Goal: Task Accomplishment & Management: Use online tool/utility

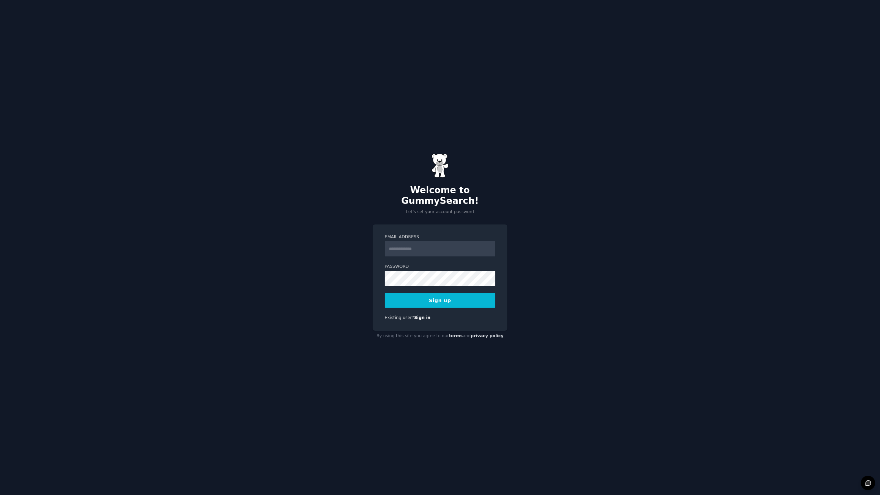
click at [406, 246] on input "Email Address" at bounding box center [440, 248] width 111 height 15
type input "**********"
click at [424, 294] on button "Sign up" at bounding box center [440, 300] width 111 height 14
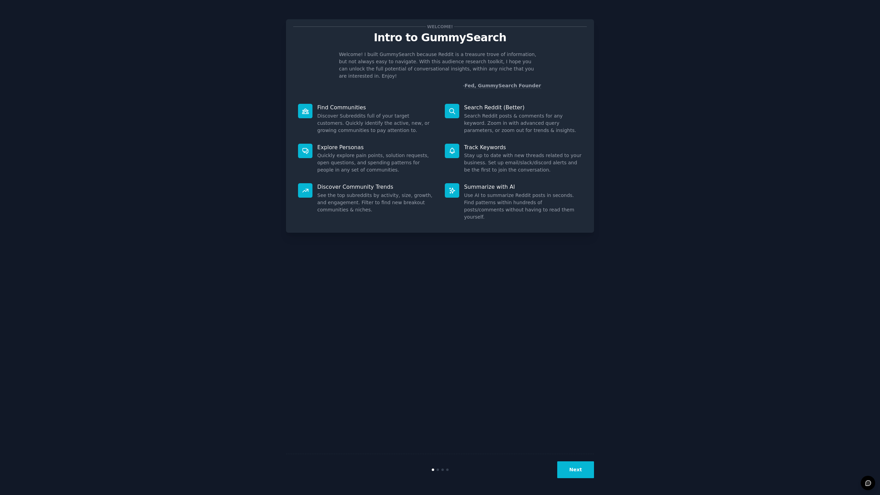
click at [583, 467] on button "Next" at bounding box center [575, 469] width 37 height 17
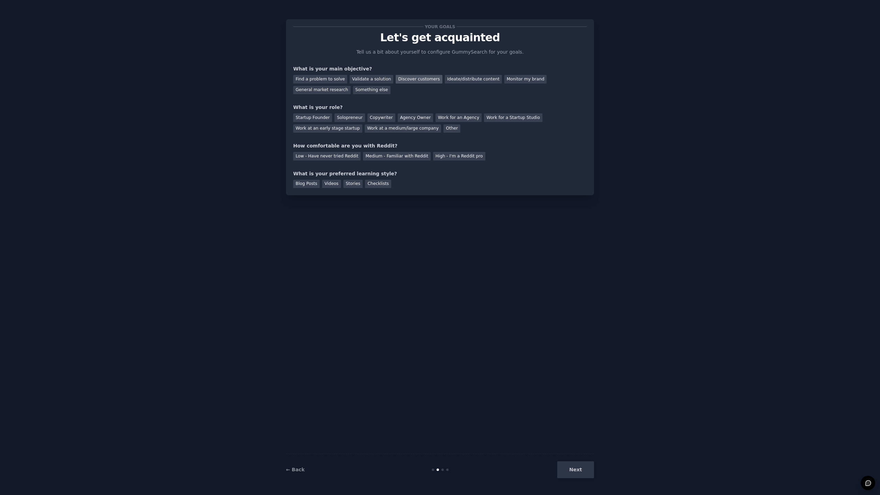
click at [414, 82] on div "Discover customers" at bounding box center [419, 79] width 46 height 9
click at [348, 119] on div "Solopreneur" at bounding box center [350, 117] width 30 height 9
click at [407, 158] on div "Medium - Familiar with Reddit" at bounding box center [396, 156] width 67 height 9
click at [325, 183] on div "Videos" at bounding box center [331, 184] width 19 height 9
click at [573, 472] on button "Next" at bounding box center [575, 469] width 37 height 17
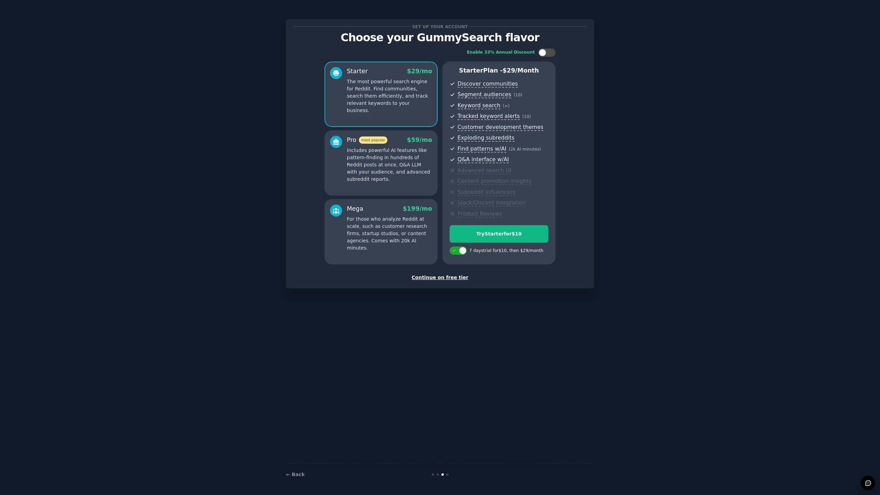
click at [431, 278] on div "Continue on free tier" at bounding box center [440, 277] width 294 height 7
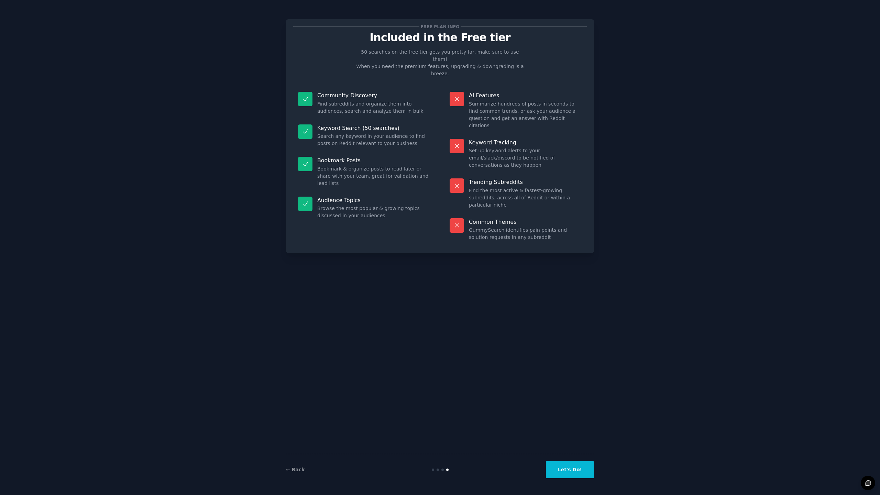
click at [587, 471] on button "Let's Go!" at bounding box center [570, 469] width 48 height 17
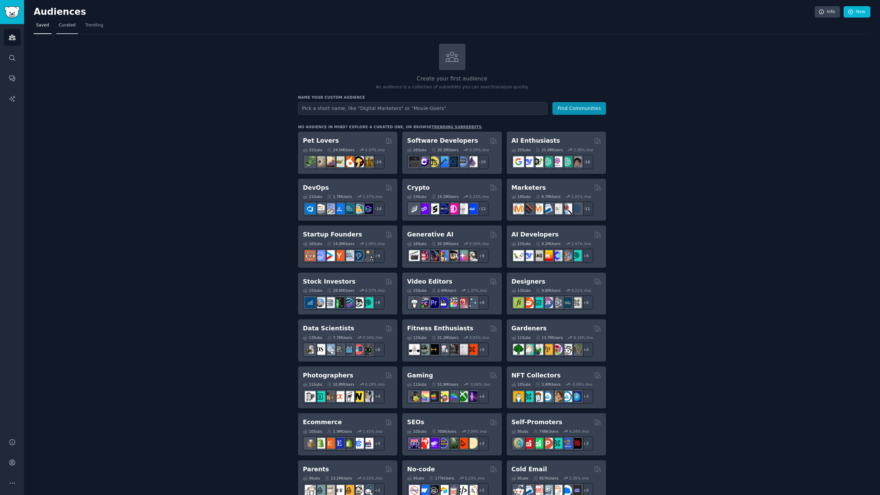
click at [64, 30] on link "Curated" at bounding box center [67, 27] width 22 height 14
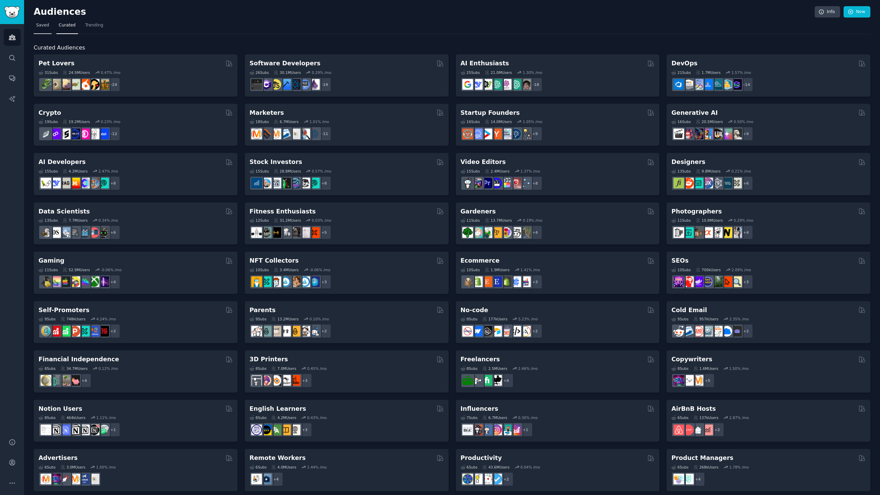
click at [40, 26] on span "Saved" at bounding box center [42, 25] width 13 height 6
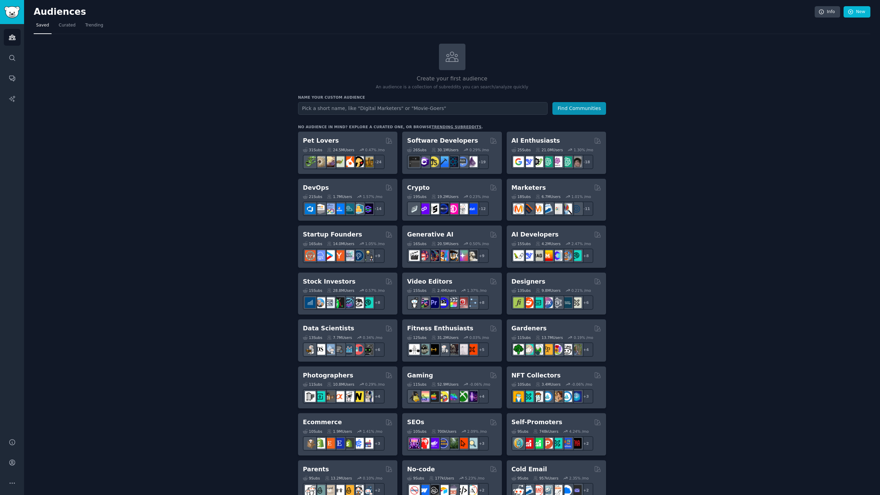
click at [434, 127] on link "trending subreddits" at bounding box center [457, 127] width 50 height 4
click at [10, 55] on icon "Sidebar" at bounding box center [12, 58] width 6 height 6
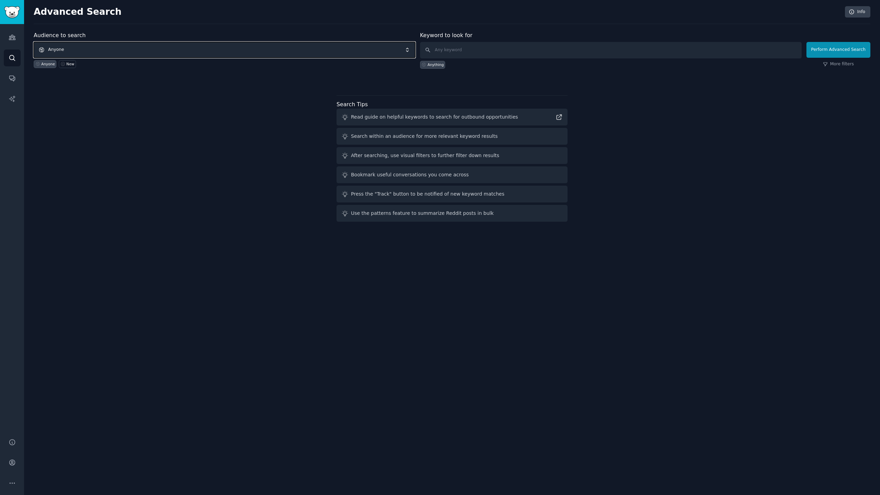
click at [118, 51] on span "Anyone" at bounding box center [225, 50] width 382 height 16
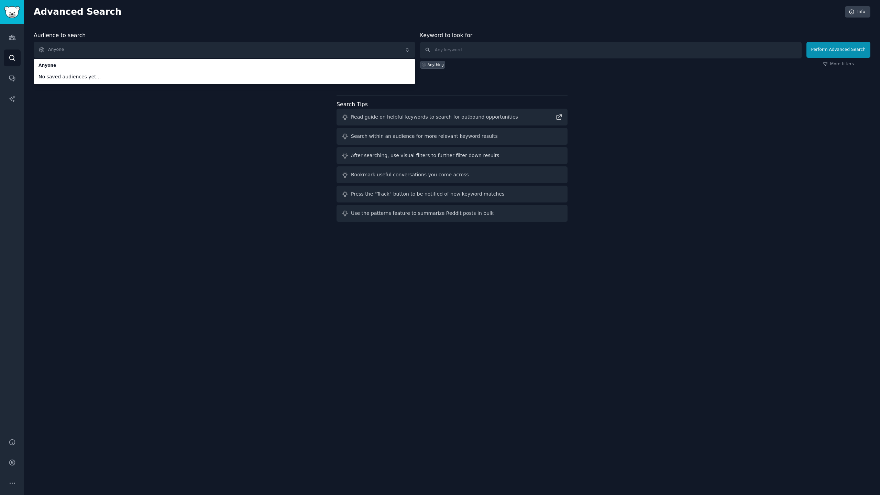
click at [121, 148] on div "Audience to search Anyone Anyone No saved audiences yet... Anyone New Keyword t…" at bounding box center [452, 127] width 837 height 193
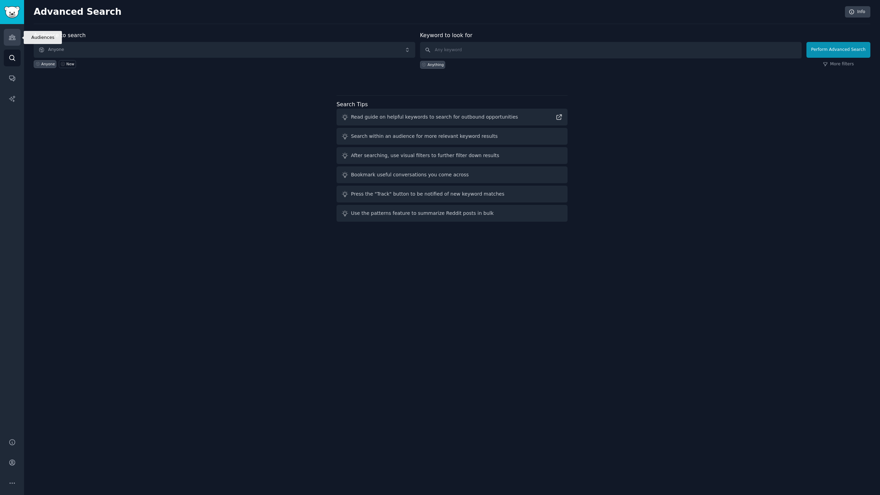
click at [12, 37] on icon "Sidebar" at bounding box center [12, 37] width 6 height 5
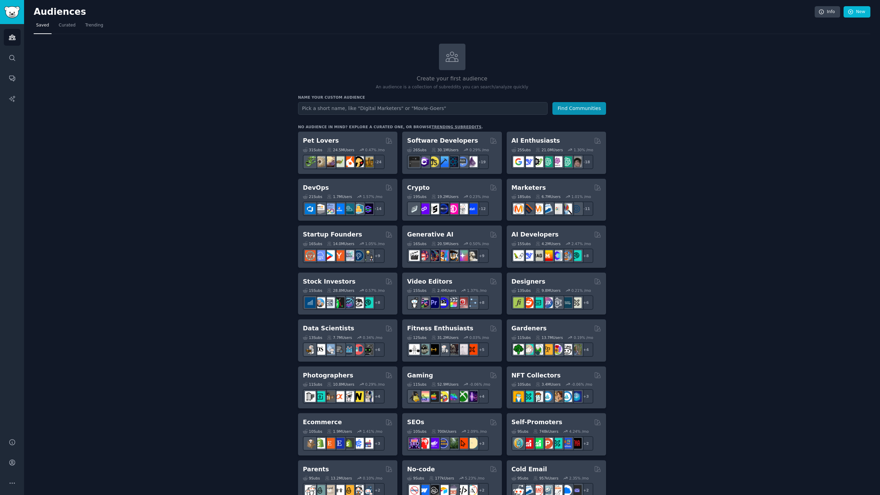
click at [356, 109] on input "text" at bounding box center [423, 108] width 250 height 13
type input "Shopify merchants"
click at [570, 109] on button "Find Communities" at bounding box center [580, 108] width 54 height 13
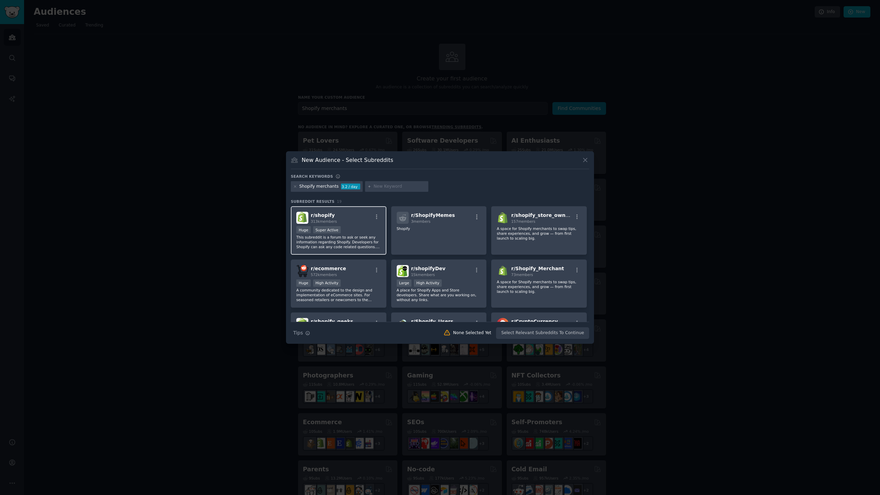
click at [357, 237] on p "This subreddit is a forum to ask or seek any information regarding Shopify. Dev…" at bounding box center [338, 242] width 85 height 14
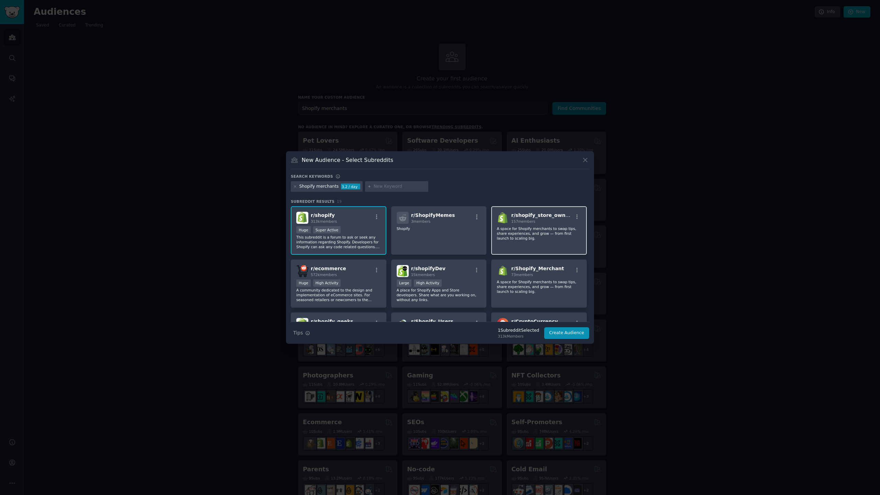
click at [535, 241] on div "r/ shopify_store_owners 157 members A space for Shopify merchants to swap tips,…" at bounding box center [539, 230] width 96 height 48
click at [528, 298] on div "r/ Shopify_Merchant 73 members A space for Shopify merchants to swap tips, shar…" at bounding box center [539, 284] width 96 height 48
click at [448, 294] on p "A place for Shopify Apps and Store developers. Share what are you working on, w…" at bounding box center [439, 295] width 85 height 14
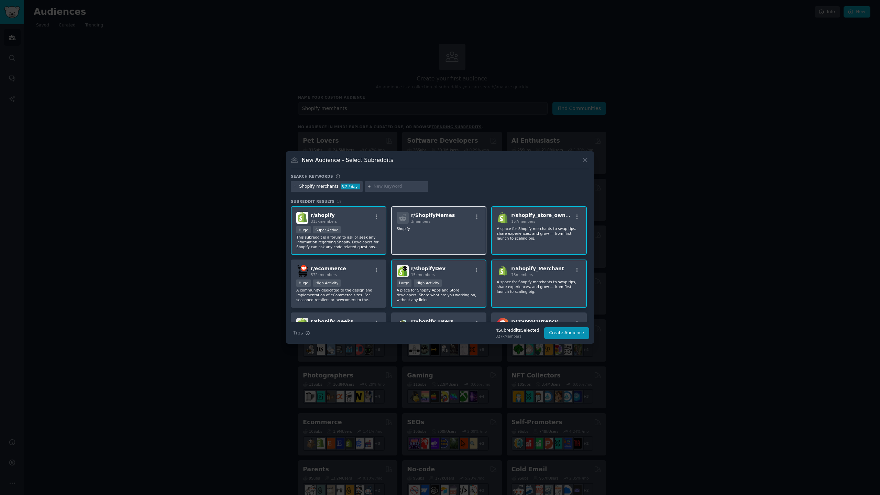
scroll to position [66, 0]
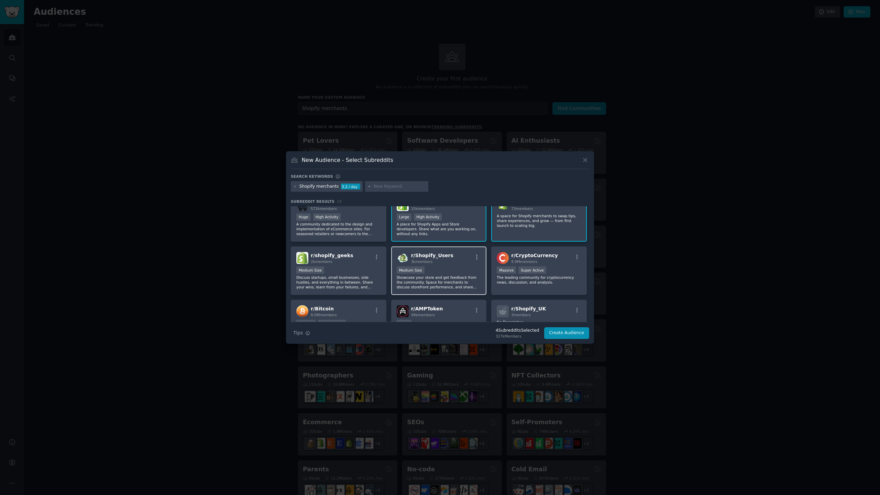
click at [455, 285] on p "Showcase your store and get feedback from the community. Space for merchants to…" at bounding box center [439, 282] width 85 height 14
click at [351, 275] on p "Discuss startups, small businesses, side hustles, and everything in between. Sh…" at bounding box center [338, 282] width 85 height 14
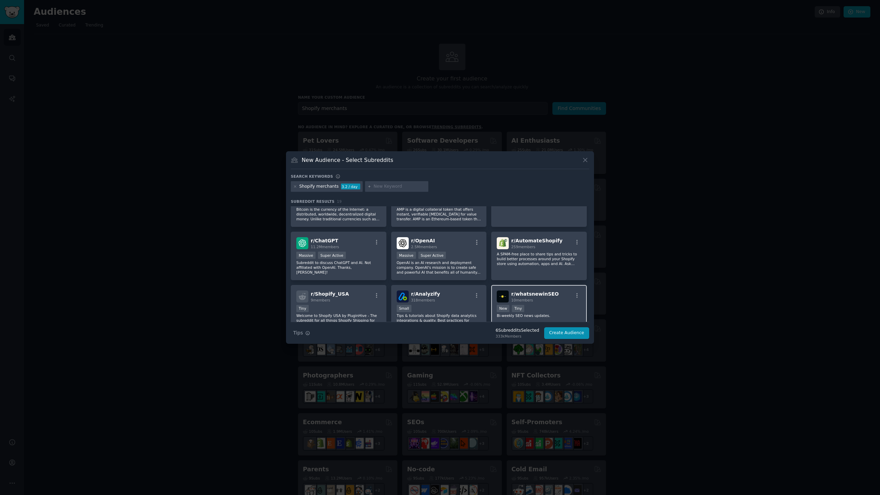
scroll to position [221, 0]
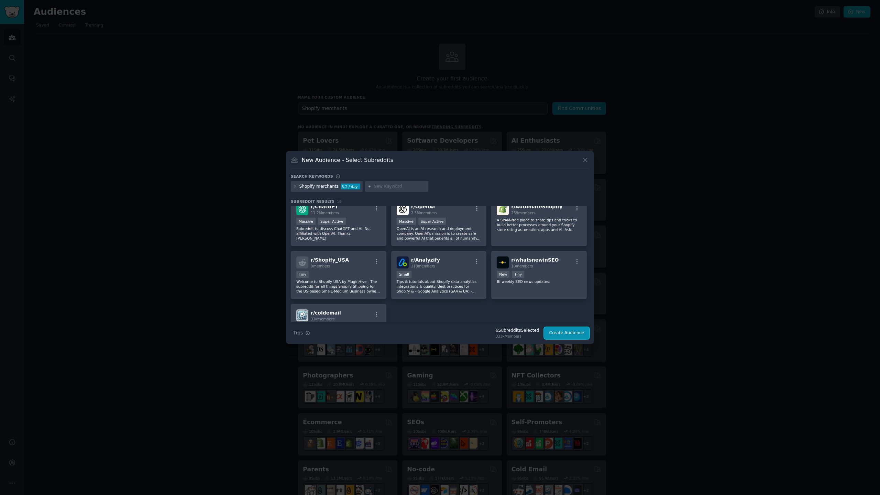
drag, startPoint x: 573, startPoint y: 334, endPoint x: 477, endPoint y: 309, distance: 98.9
click at [477, 309] on div "Search keywords Shopify merchants 3.2 / day Subreddit Results 19 r/ shopify 313…" at bounding box center [440, 256] width 298 height 165
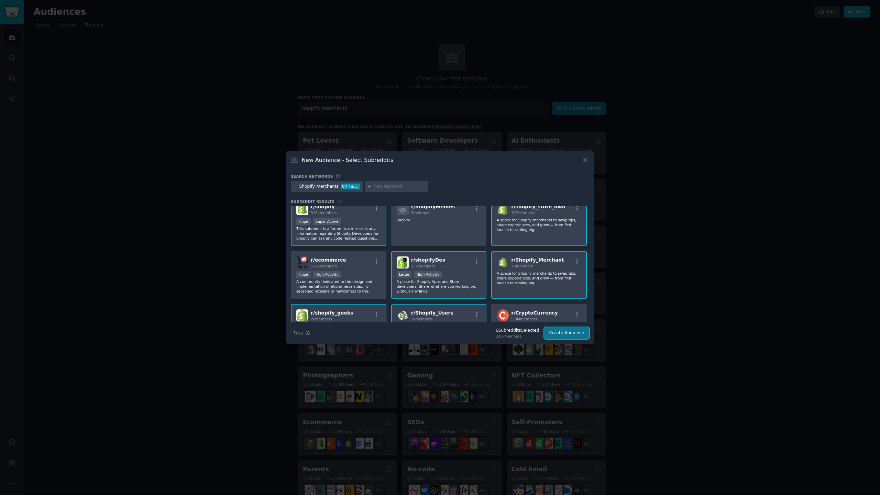
scroll to position [13, 0]
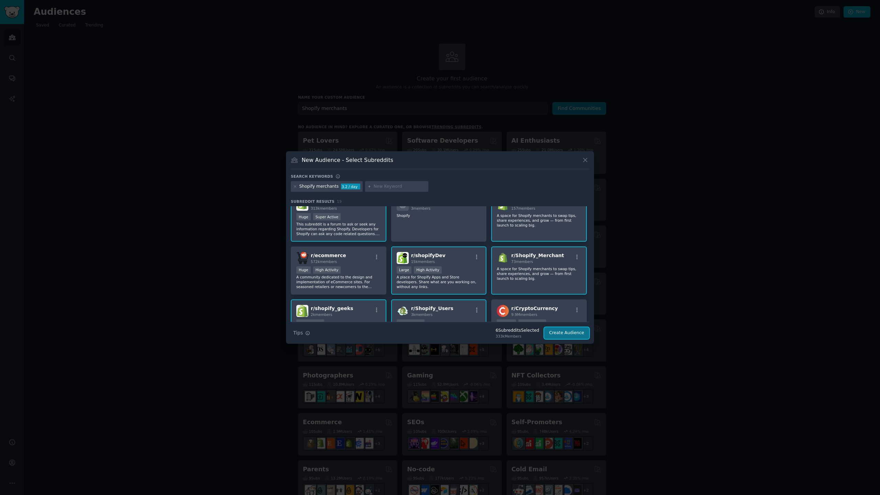
click at [562, 330] on button "Create Audience" at bounding box center [566, 333] width 45 height 12
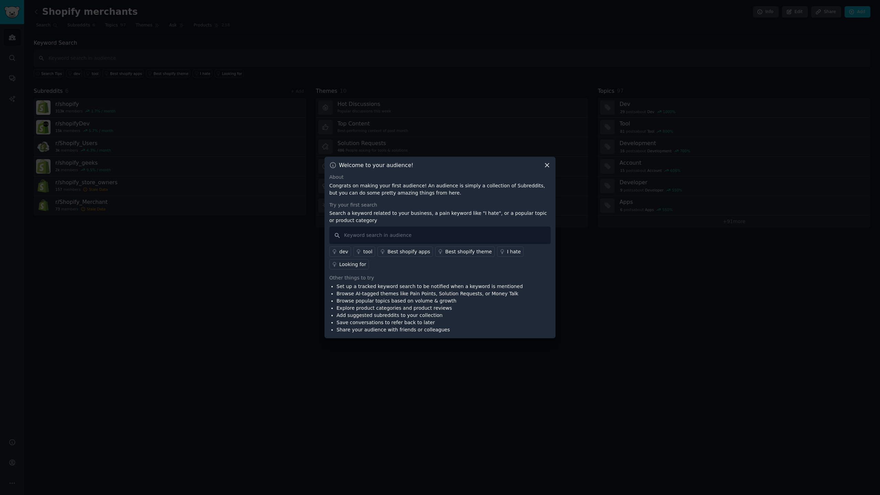
click at [548, 165] on icon at bounding box center [547, 165] width 7 height 7
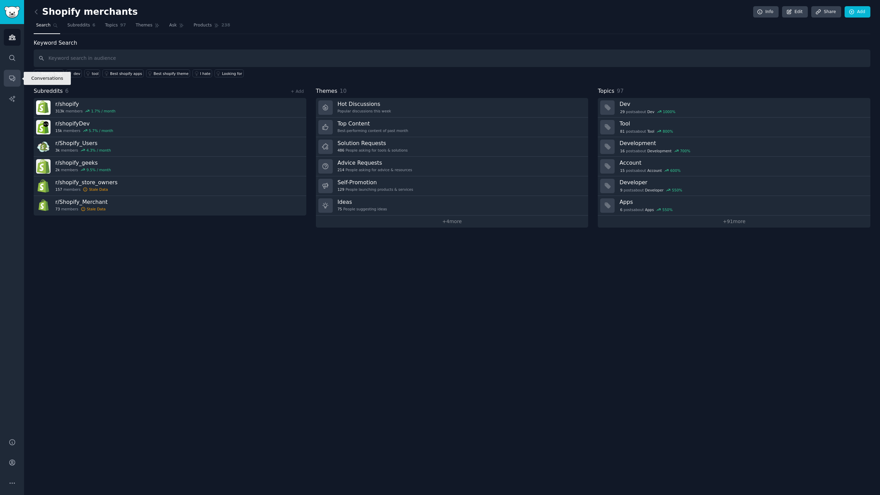
click at [18, 75] on link "Conversations" at bounding box center [12, 78] width 17 height 17
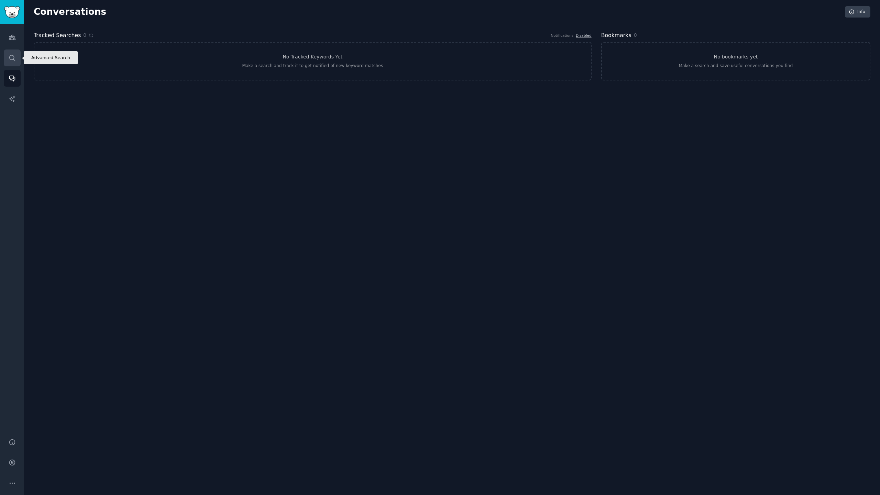
click at [15, 58] on icon "Sidebar" at bounding box center [12, 57] width 7 height 7
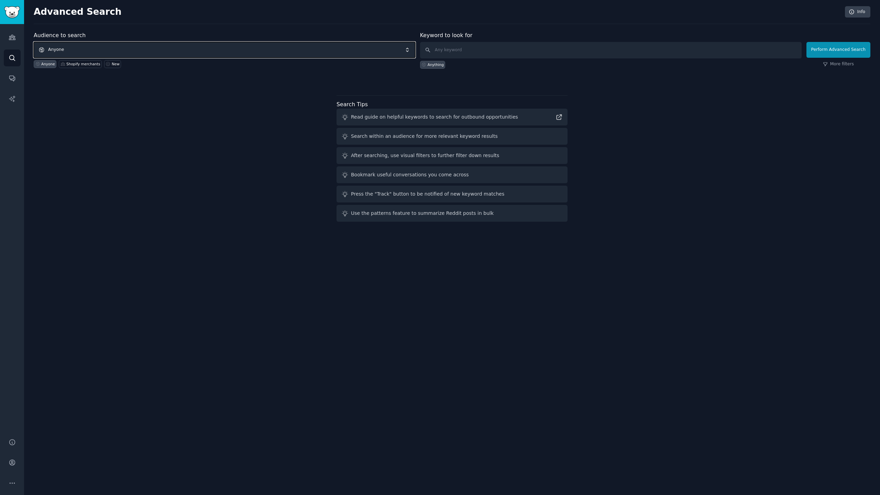
click at [242, 50] on span "Anyone" at bounding box center [225, 50] width 382 height 16
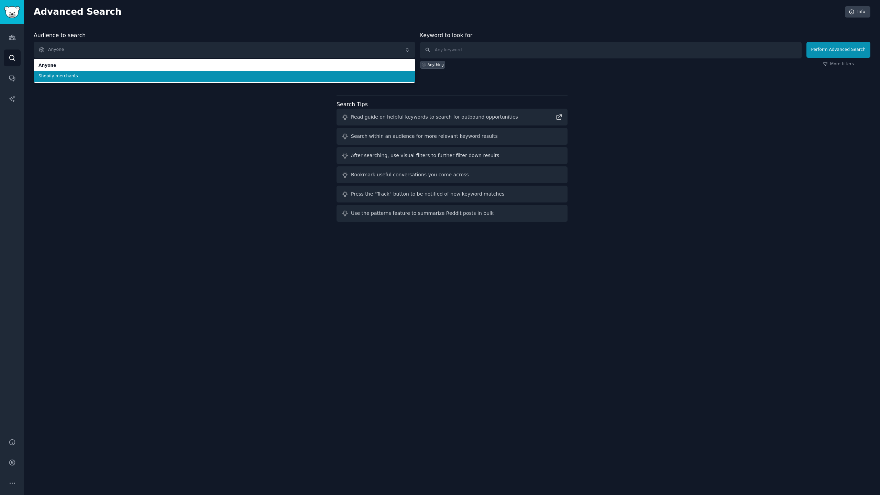
click at [230, 74] on span "Shopify merchants" at bounding box center [225, 76] width 372 height 6
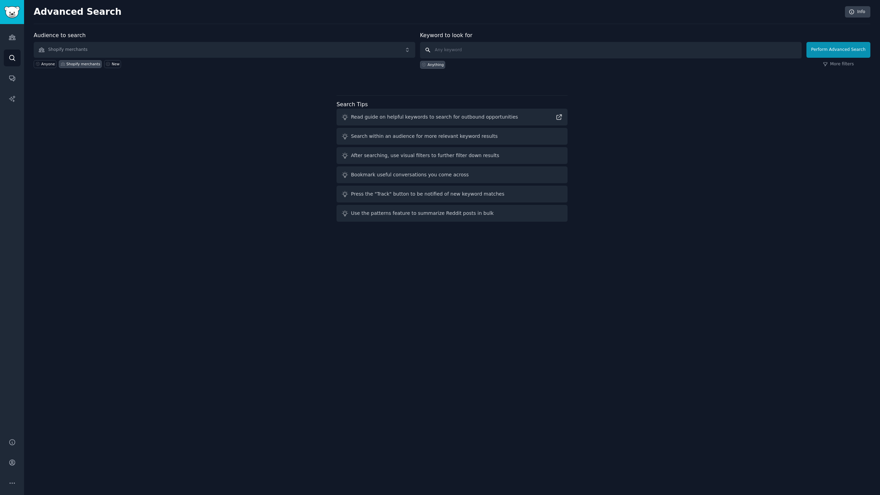
click at [486, 52] on input "text" at bounding box center [611, 50] width 382 height 17
type input "variants as separate products"
click at [837, 52] on button "Perform Advanced Search" at bounding box center [839, 50] width 64 height 16
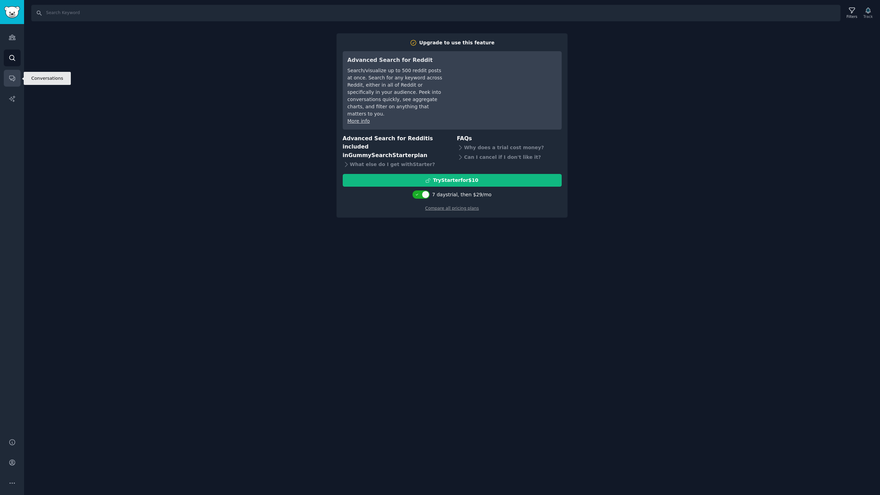
click at [13, 76] on icon "Sidebar" at bounding box center [12, 79] width 6 height 6
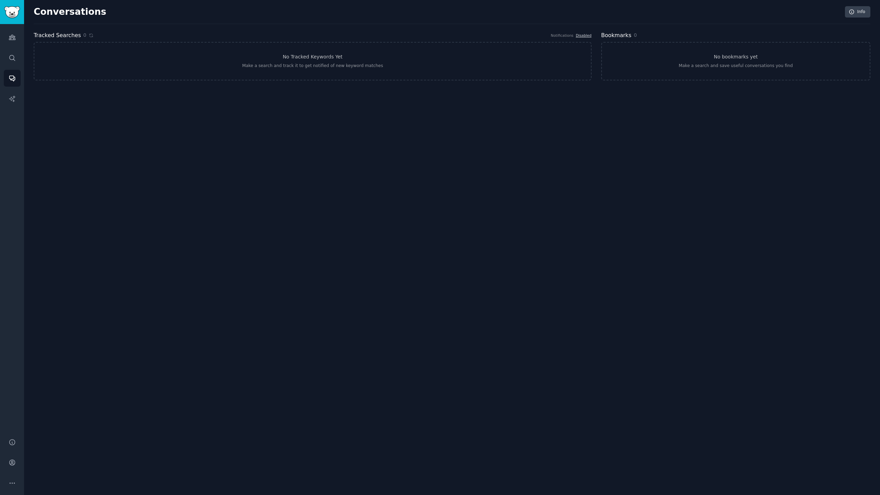
click at [252, 310] on div "Conversations Info Tracked Searches 0 Notifications Disabled No Tracked Keyword…" at bounding box center [452, 247] width 856 height 495
